Goal: Task Accomplishment & Management: Manage account settings

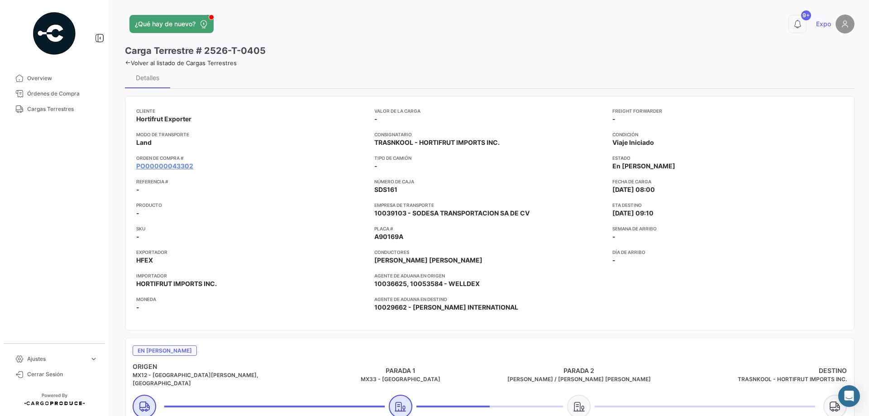
click at [44, 98] on link "Órdenes de Compra" at bounding box center [54, 93] width 94 height 15
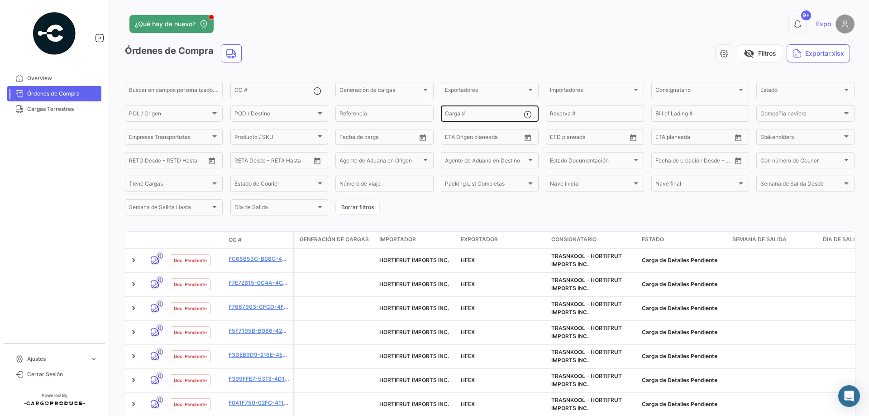
click at [501, 110] on div "Carga #" at bounding box center [484, 113] width 79 height 18
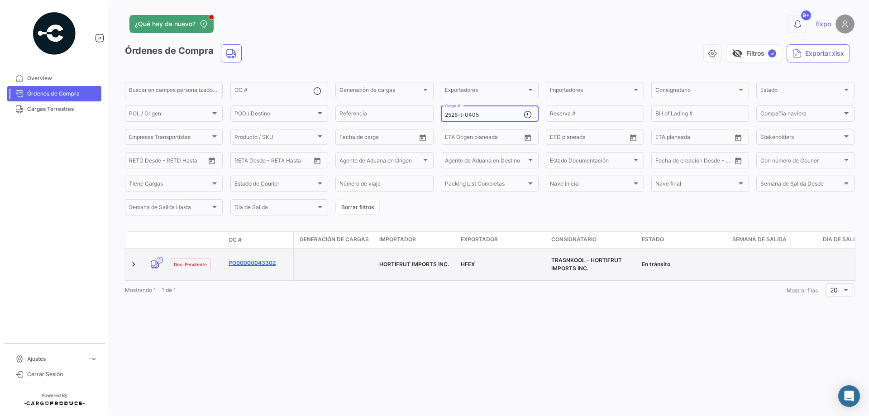
type input "2526-t-0405"
click at [246, 260] on link "PO00000043302" at bounding box center [259, 263] width 61 height 8
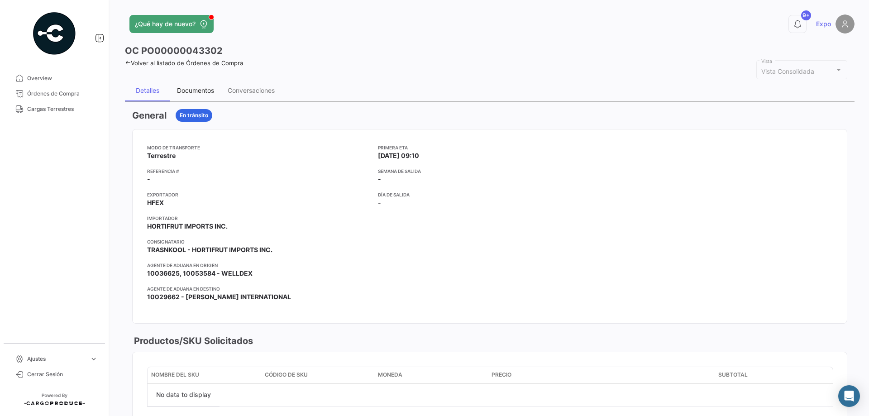
click at [211, 89] on div "Documentos" at bounding box center [195, 90] width 37 height 8
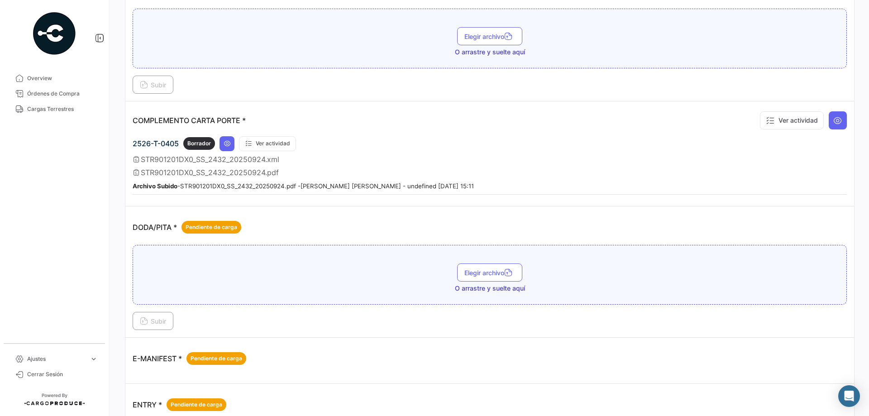
scroll to position [226, 0]
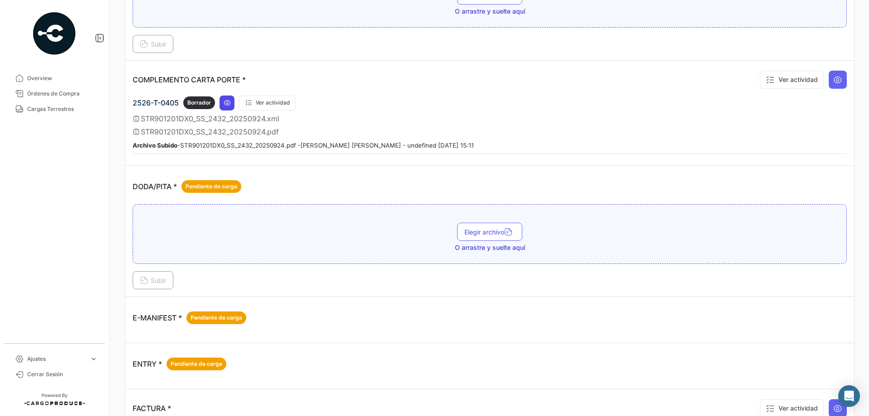
click at [232, 102] on button at bounding box center [226, 102] width 15 height 15
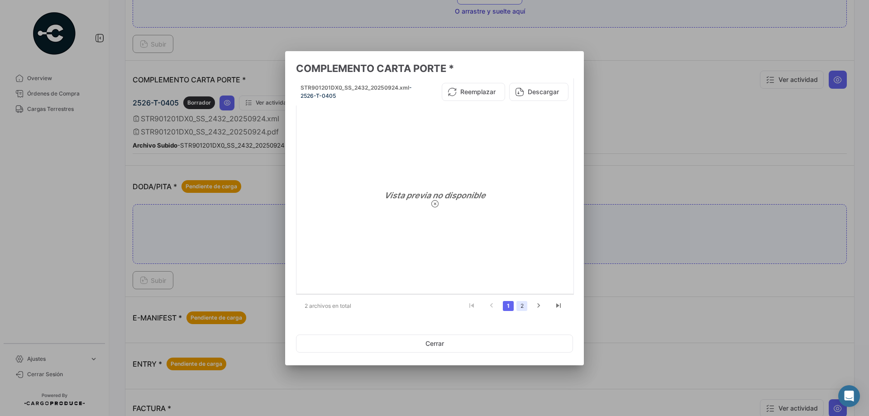
click at [521, 307] on link "2" at bounding box center [521, 306] width 11 height 10
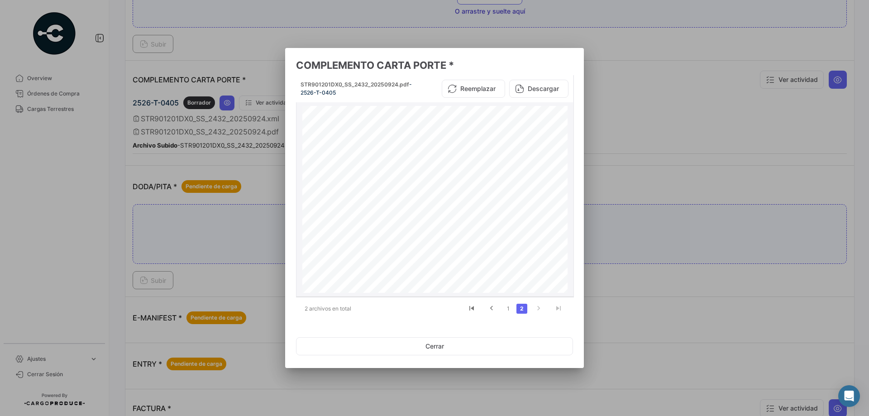
copy div "C7CD4C5-657D-44BB- A43C-666861195B25"
drag, startPoint x: 505, startPoint y: 129, endPoint x: 535, endPoint y: 124, distance: 30.7
click at [535, 124] on div "[PERSON_NAME] VAMS620210NT3 [PERSON_NAME] [PERSON_NAME] [GEOGRAPHIC_DATA] [GEOG…" at bounding box center [434, 277] width 265 height 343
drag, startPoint x: 766, startPoint y: 162, endPoint x: 246, endPoint y: 219, distance: 523.1
click at [766, 161] on div at bounding box center [434, 208] width 869 height 416
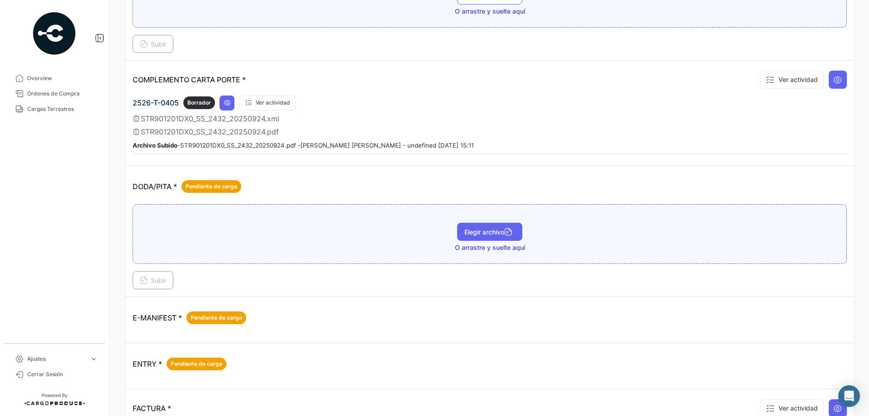
click at [507, 235] on icon "button" at bounding box center [508, 233] width 8 height 8
click at [156, 282] on span "Subir" at bounding box center [153, 280] width 26 height 8
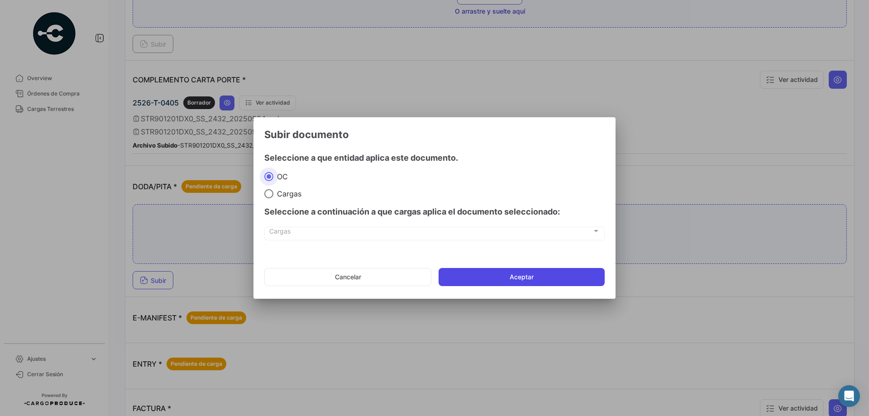
click at [498, 283] on button "Aceptar" at bounding box center [521, 277] width 166 height 18
